Goal: Find specific page/section: Find specific page/section

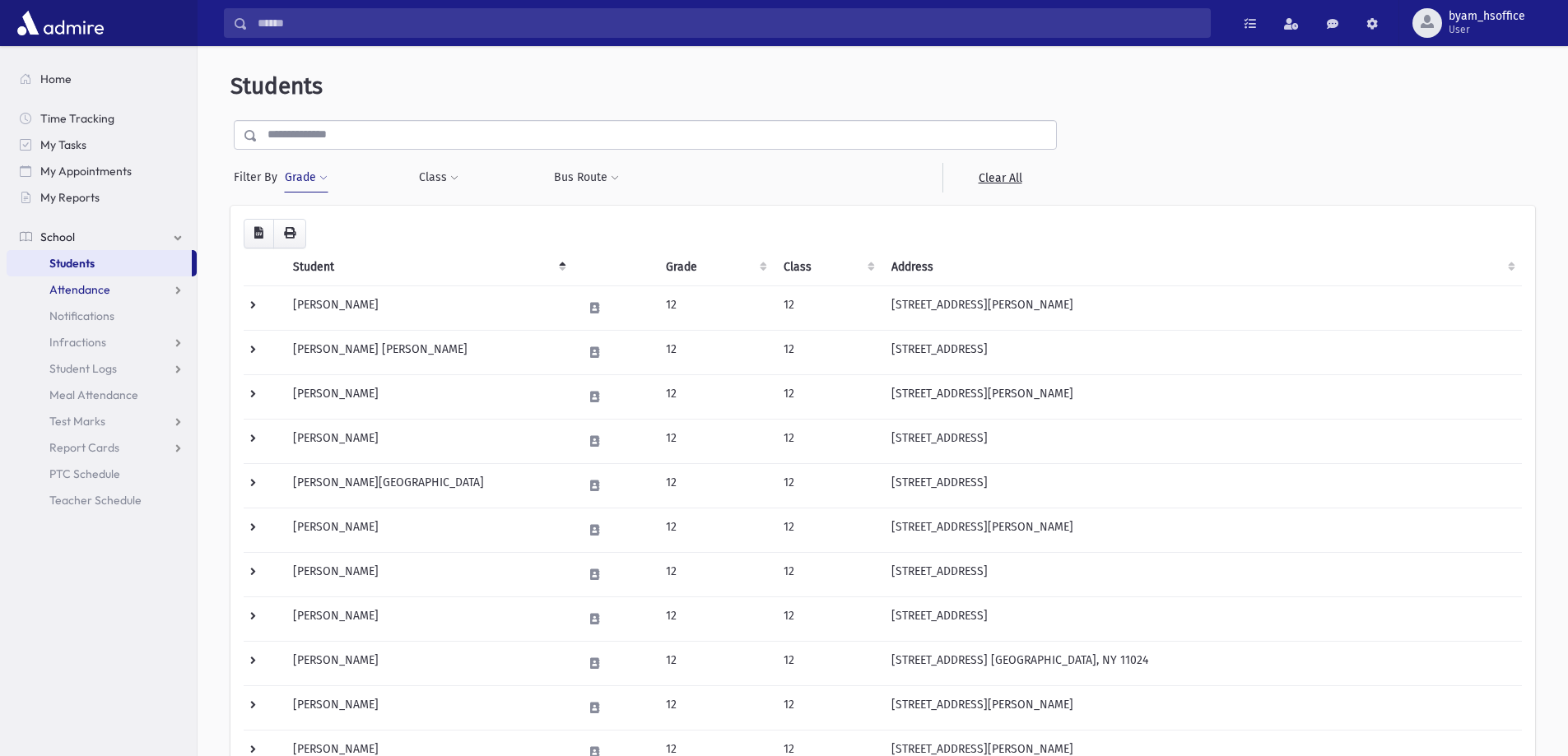
click at [111, 286] on link "Attendance" at bounding box center [101, 289] width 190 height 27
click at [68, 239] on span "School" at bounding box center [57, 236] width 34 height 15
click at [125, 241] on link "School" at bounding box center [101, 237] width 190 height 27
click at [310, 188] on button "Grade" at bounding box center [306, 178] width 44 height 29
click at [315, 178] on button "Grade" at bounding box center [306, 178] width 44 height 29
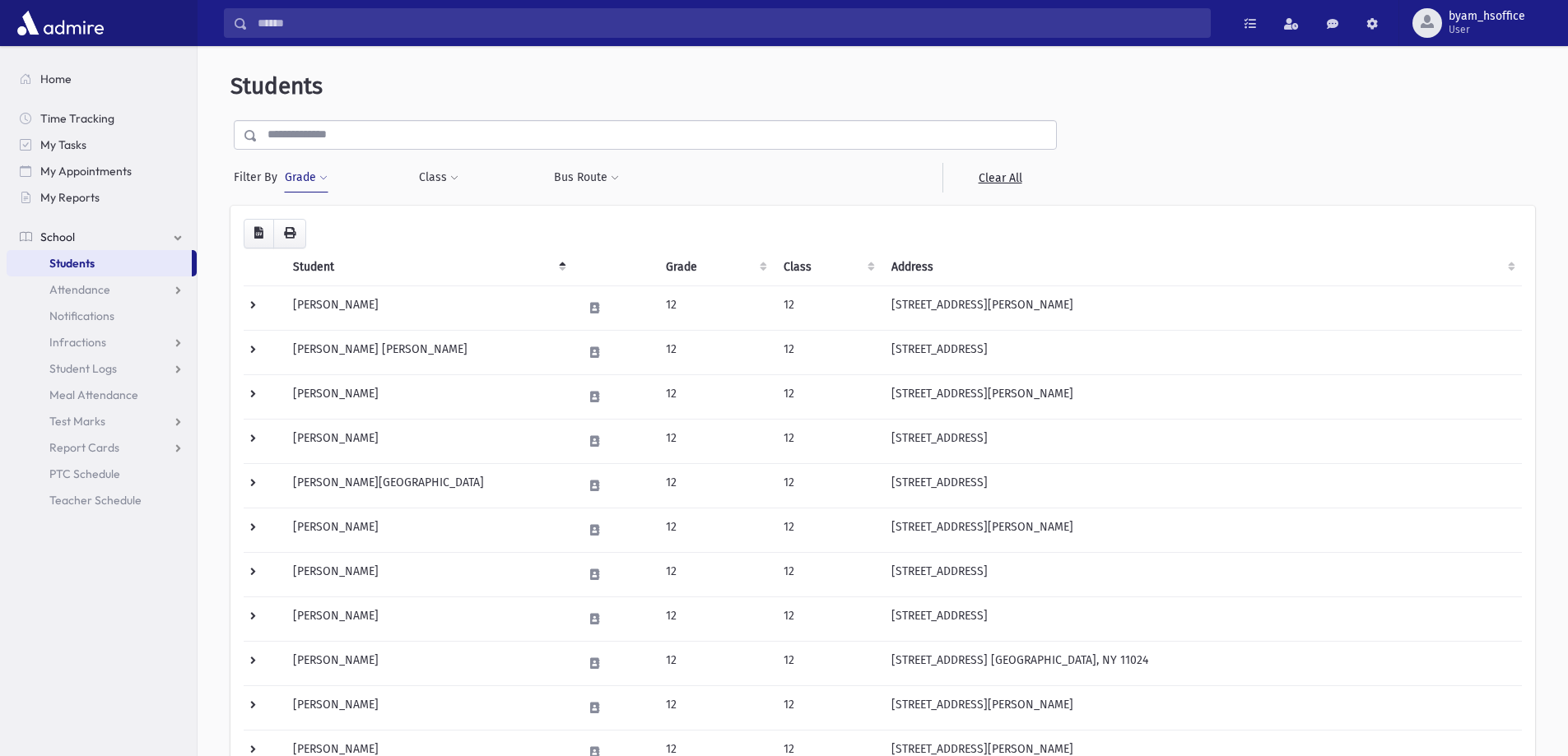
click at [315, 181] on button "Grade" at bounding box center [306, 178] width 44 height 29
click at [330, 214] on ul at bounding box center [381, 223] width 171 height 25
type input "*"
select select "**"
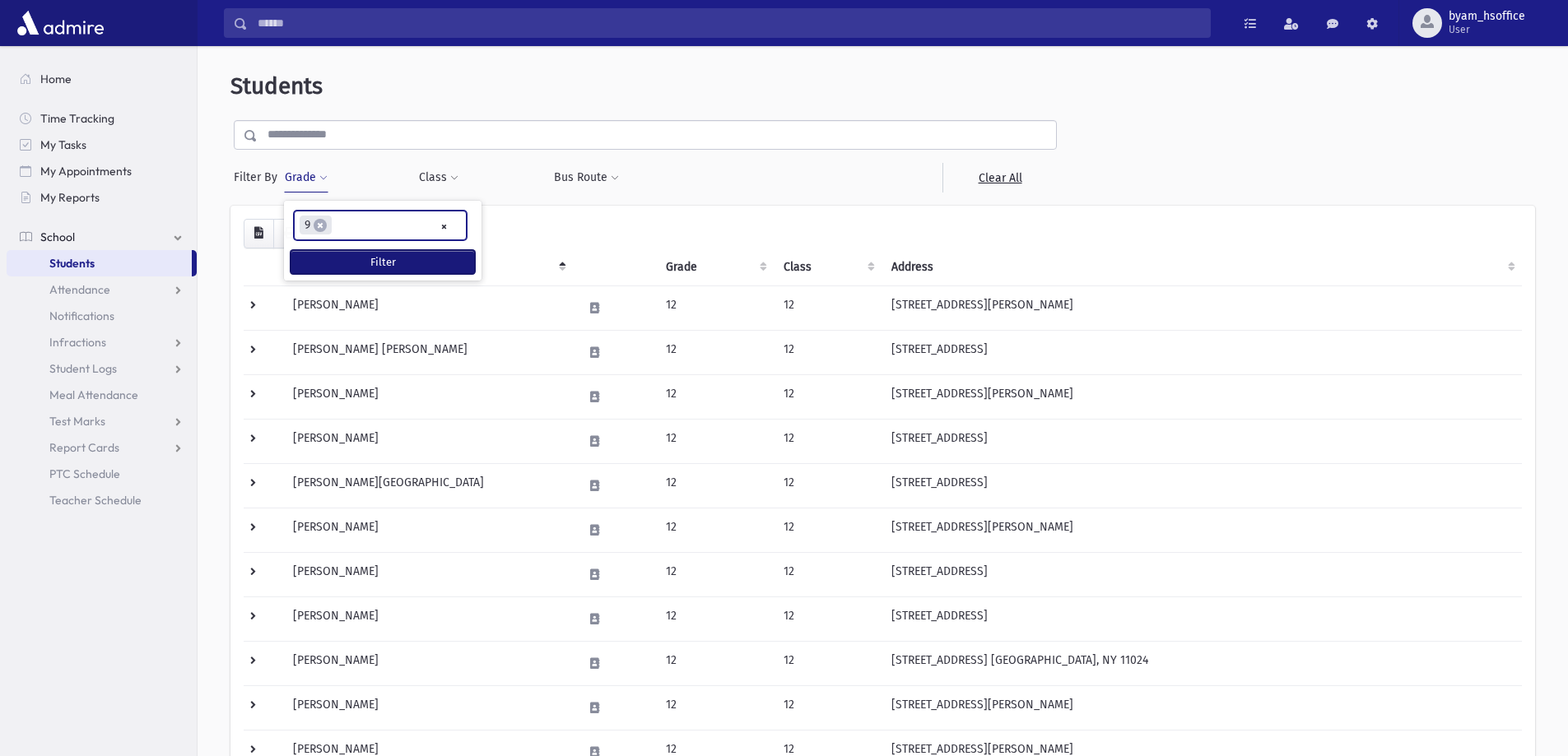
click at [427, 255] on button "Filter" at bounding box center [382, 262] width 184 height 24
